Goal: Navigation & Orientation: Find specific page/section

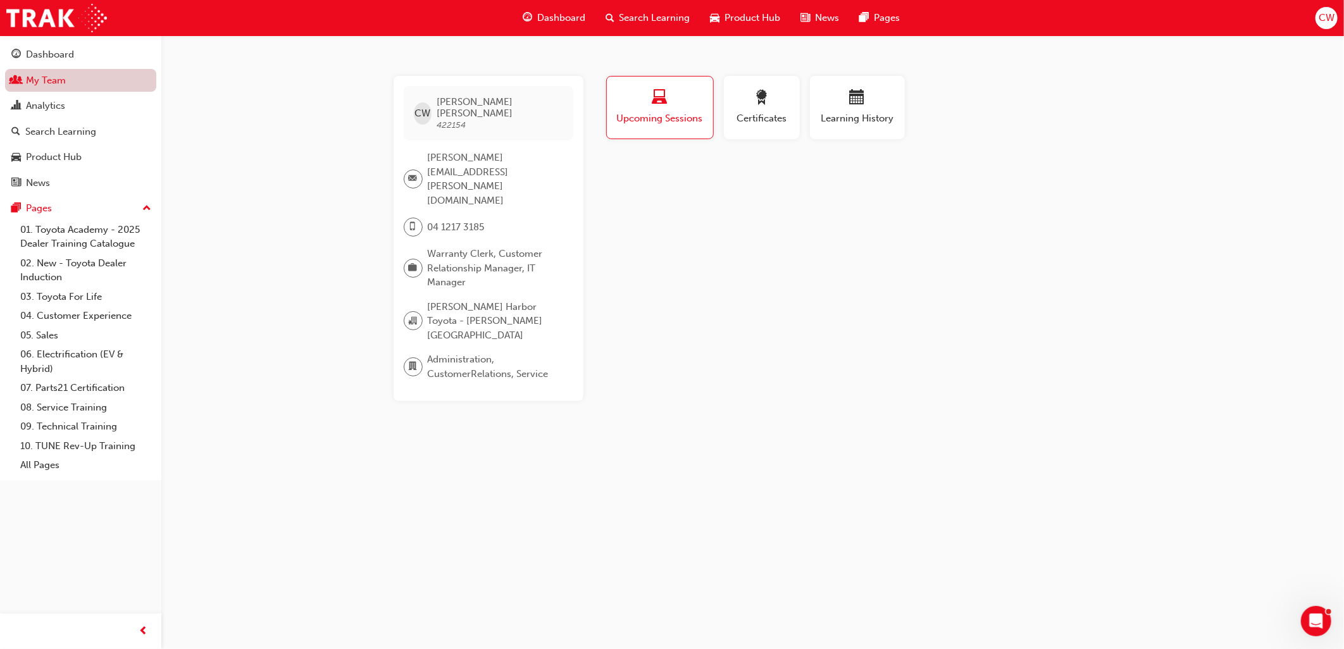
click at [57, 84] on link "My Team" at bounding box center [80, 80] width 151 height 23
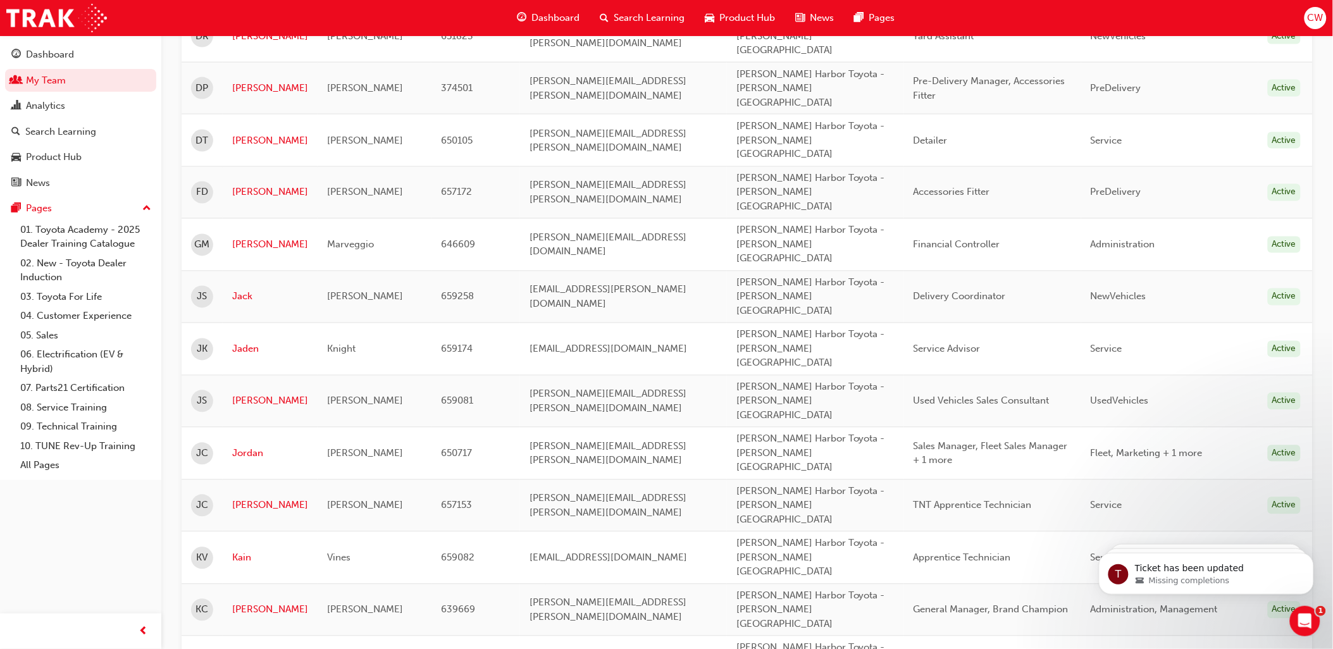
scroll to position [1054, 0]
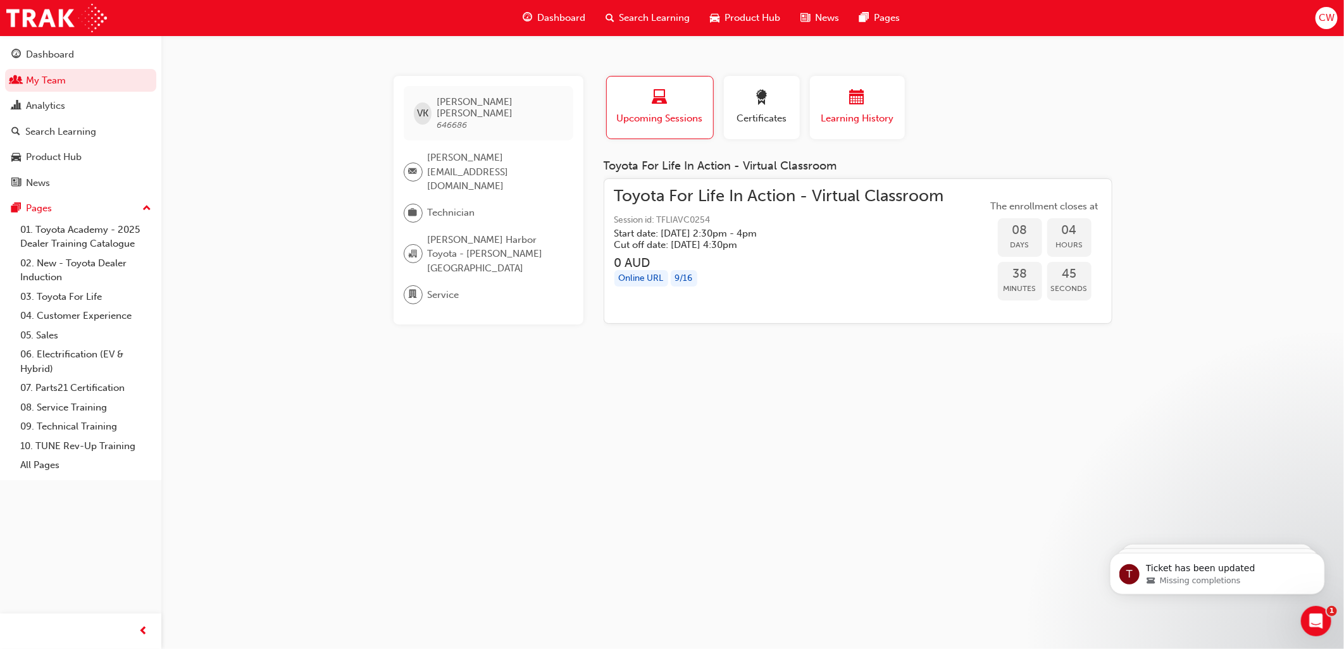
click at [870, 111] on span "Learning History" at bounding box center [858, 118] width 76 height 15
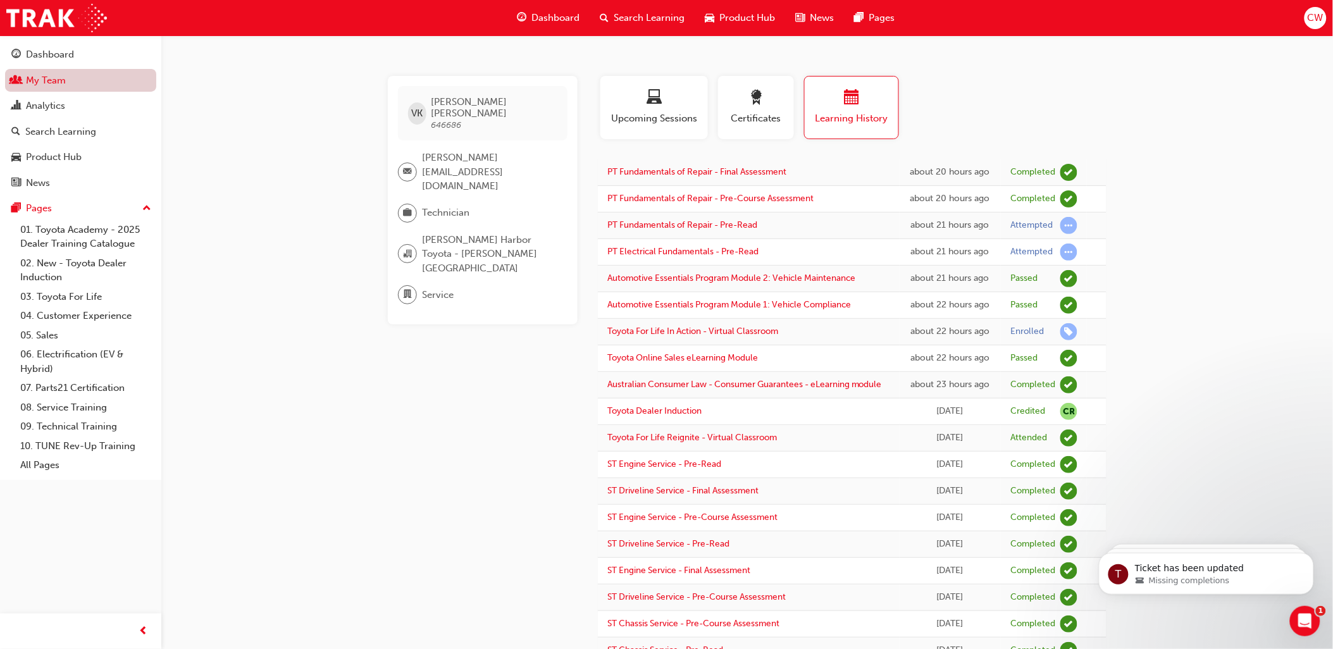
click at [53, 80] on link "My Team" at bounding box center [80, 80] width 151 height 23
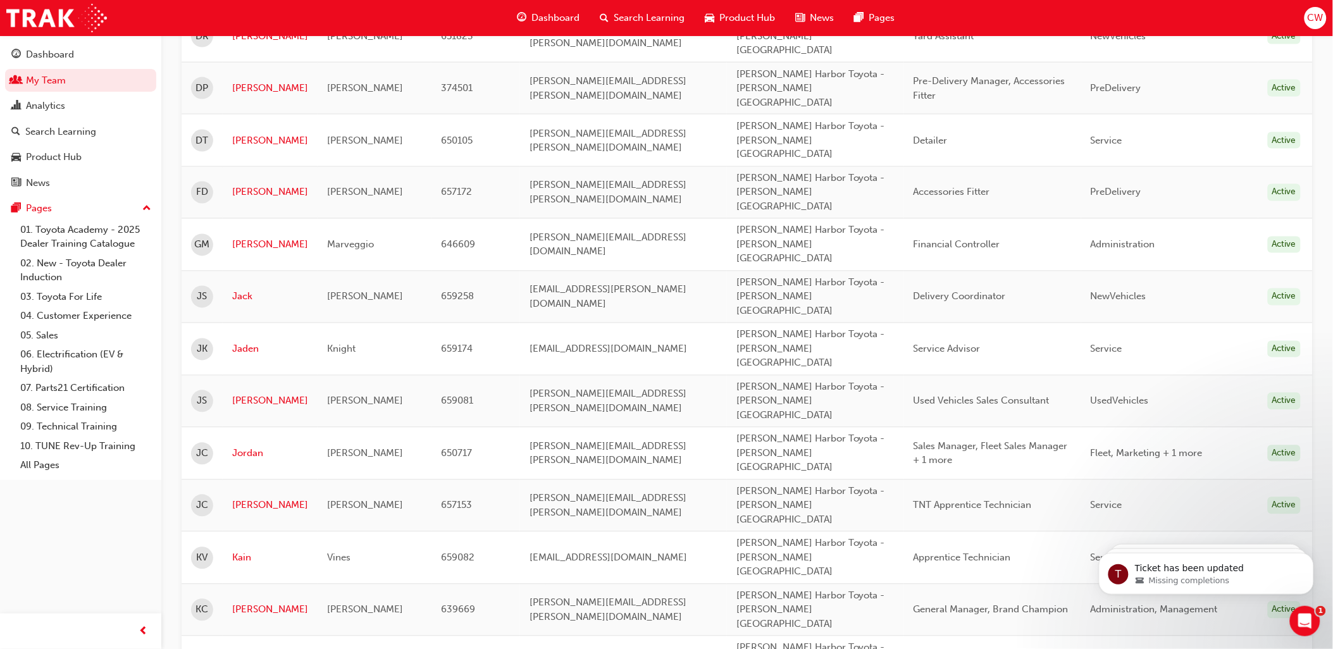
scroll to position [773, 0]
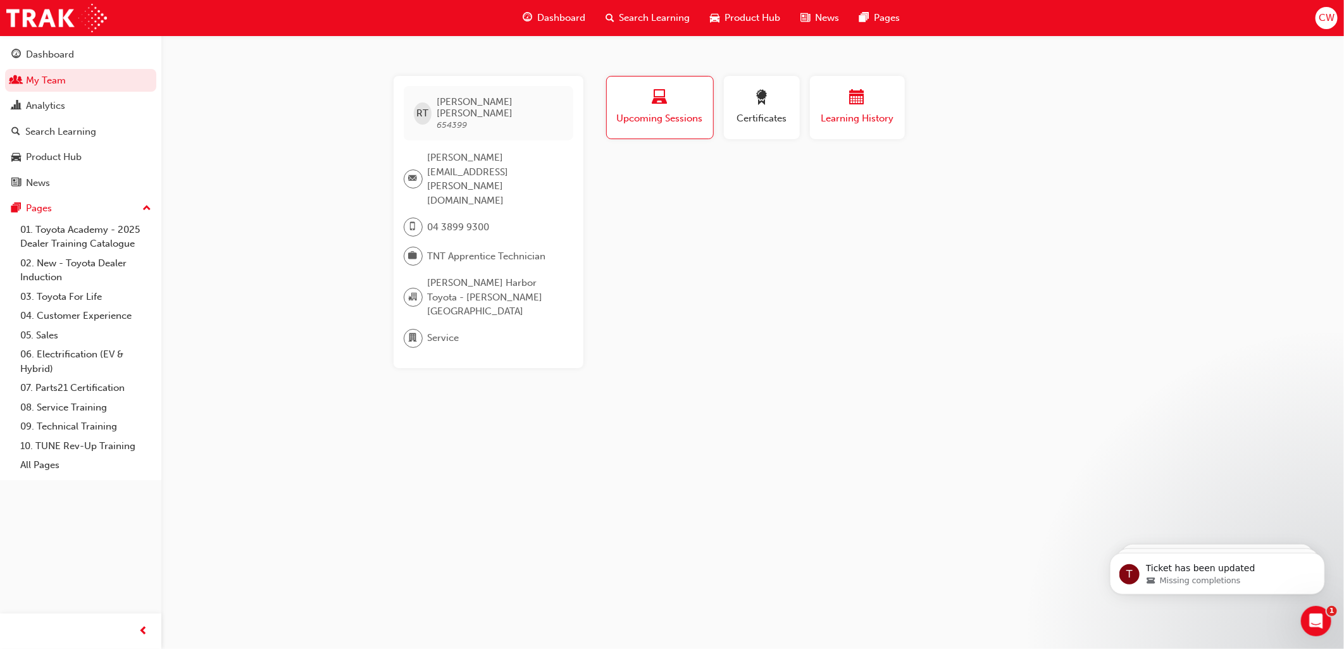
click at [861, 98] on span "calendar-icon" at bounding box center [857, 98] width 15 height 17
